Goal: Transaction & Acquisition: Purchase product/service

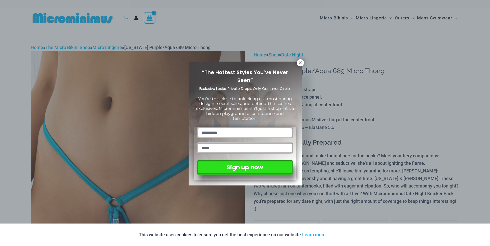
click at [296, 62] on div "“The Hottest Styles You’ve Never Seen” Exclusive Looks. Private Drops. Only Our…" at bounding box center [245, 123] width 113 height 124
click at [298, 59] on button at bounding box center [300, 62] width 7 height 7
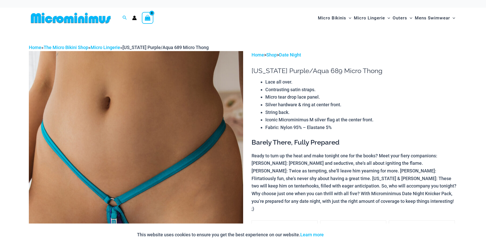
click at [78, 17] on img at bounding box center [71, 17] width 84 height 11
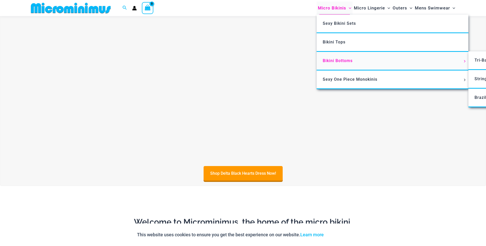
scroll to position [251, 0]
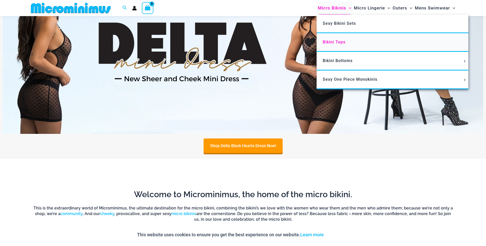
click at [356, 42] on link "Bikini Tops" at bounding box center [393, 42] width 152 height 19
click at [347, 59] on span "Bikini Bottoms" at bounding box center [338, 60] width 30 height 5
click at [342, 24] on span "Sexy Bikini Sets" at bounding box center [339, 23] width 33 height 5
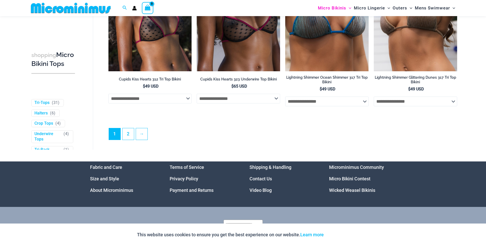
scroll to position [1483, 0]
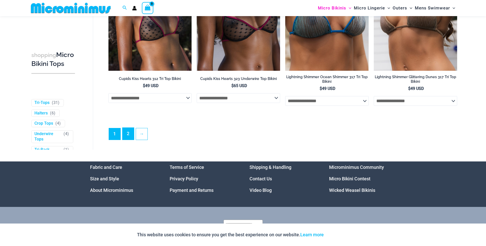
click at [131, 137] on link "2" at bounding box center [127, 134] width 11 height 12
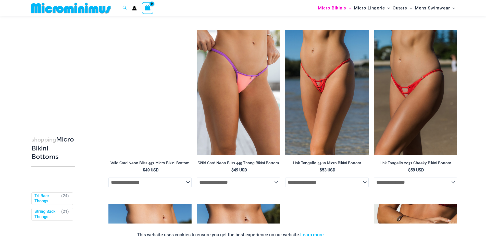
scroll to position [676, 0]
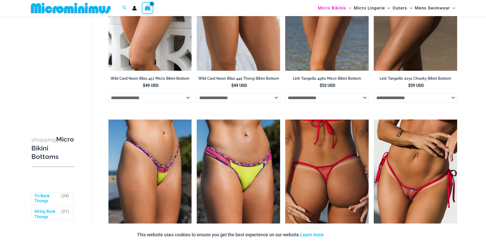
click at [332, 145] on img at bounding box center [326, 181] width 83 height 125
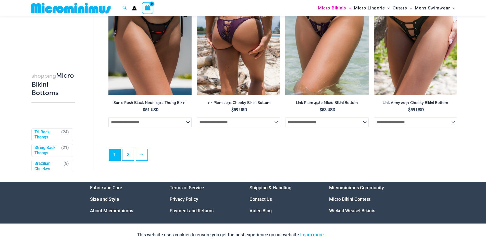
scroll to position [1593, 0]
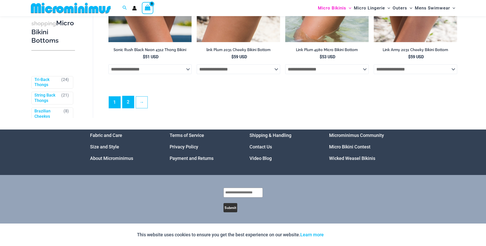
click at [128, 102] on link "2" at bounding box center [127, 102] width 11 height 12
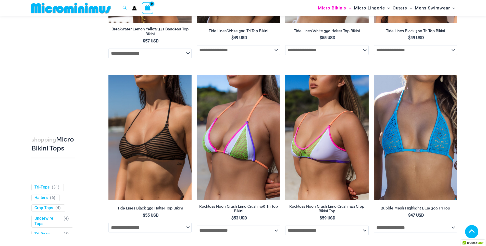
scroll to position [633, 0]
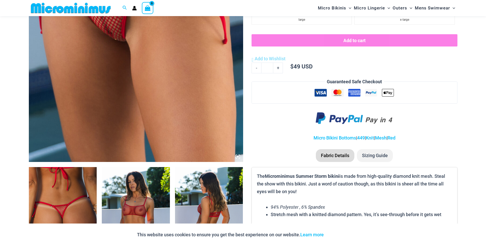
scroll to position [293, 0]
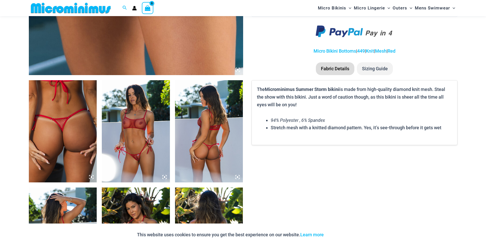
click at [154, 120] on img at bounding box center [136, 131] width 68 height 102
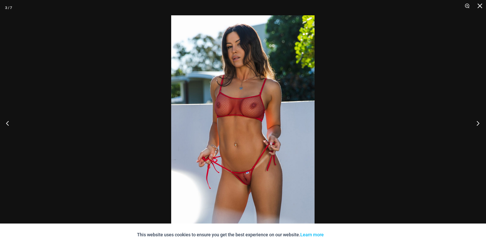
click at [480, 126] on button "Next" at bounding box center [476, 123] width 19 height 26
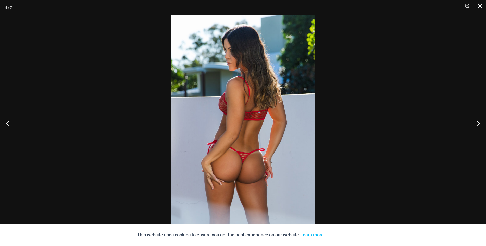
click at [483, 7] on button "Close" at bounding box center [478, 7] width 13 height 15
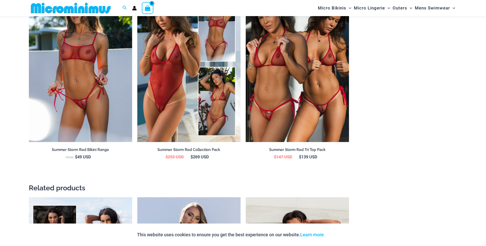
scroll to position [760, 0]
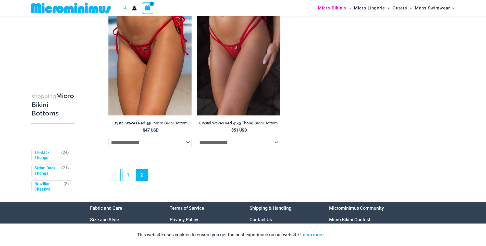
scroll to position [1030, 0]
